Goal: Transaction & Acquisition: Purchase product/service

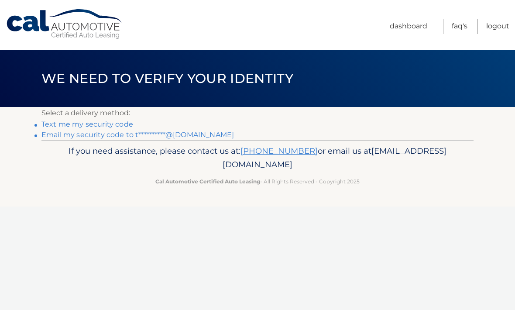
click at [93, 122] on link "Text me my security code" at bounding box center [87, 124] width 92 height 8
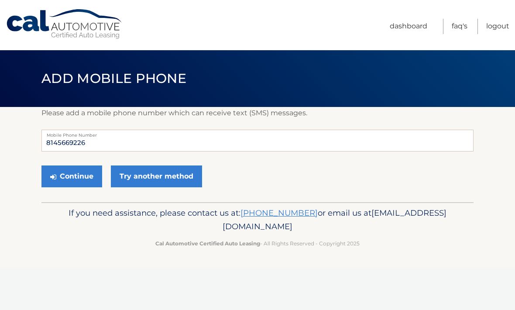
click at [142, 176] on link "Try another method" at bounding box center [156, 176] width 91 height 22
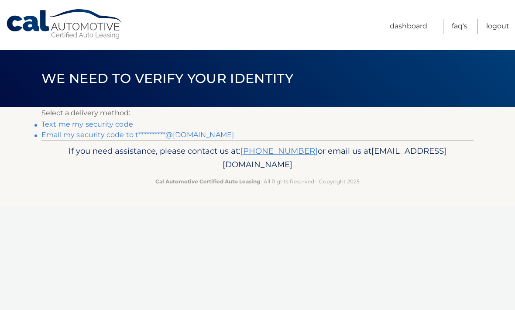
click at [189, 136] on link "**********" at bounding box center [137, 134] width 192 height 8
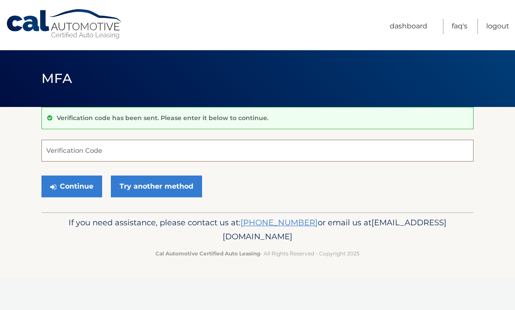
click at [92, 153] on input "Verification Code" at bounding box center [257, 151] width 432 height 22
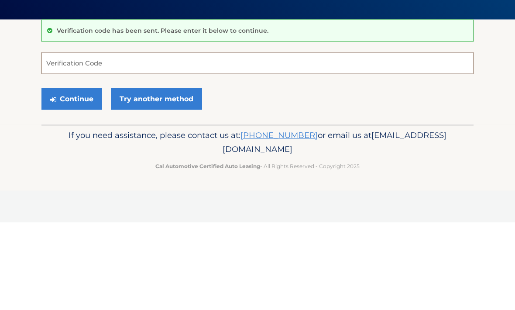
type input "9"
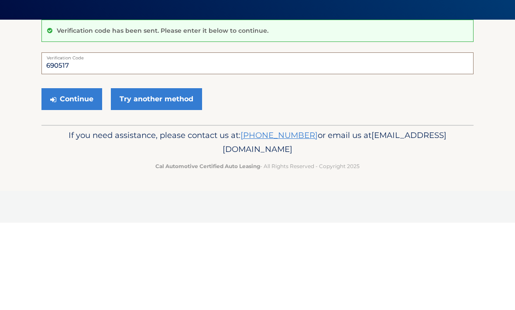
type input "690517"
click at [88, 175] on button "Continue" at bounding box center [71, 186] width 61 height 22
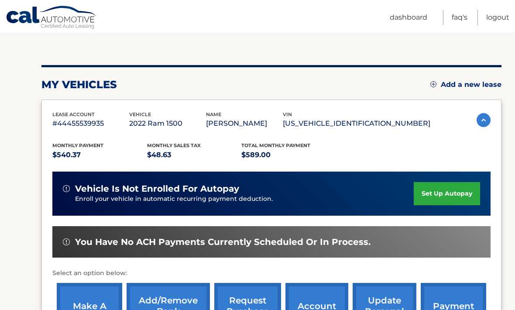
scroll to position [81, 0]
click at [89, 309] on link "make a payment" at bounding box center [89, 311] width 65 height 57
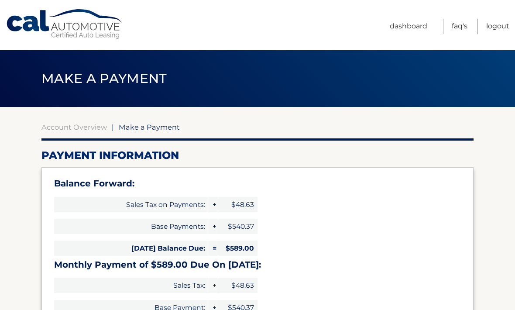
select select "MjkzMmYwZTUtMDg4MC00ZGMzLWIwZDQtMWU2NDkyYWNkNjAx"
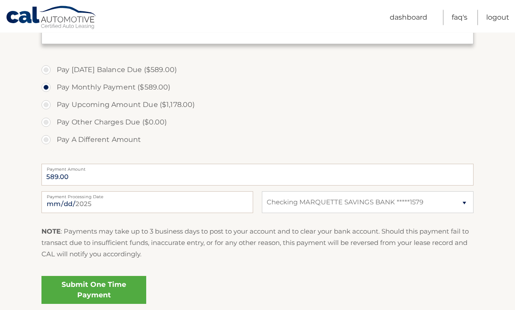
scroll to position [300, 0]
click at [99, 289] on link "Submit One Time Payment" at bounding box center [93, 290] width 105 height 28
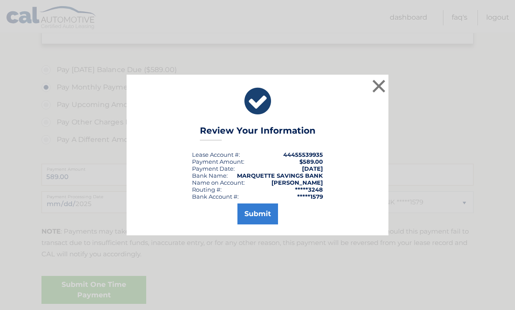
click at [264, 224] on button "Submit" at bounding box center [257, 213] width 41 height 21
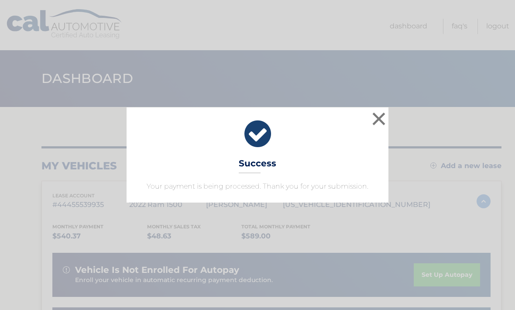
click at [380, 118] on button "×" at bounding box center [378, 118] width 17 height 17
